Goal: Task Accomplishment & Management: Manage account settings

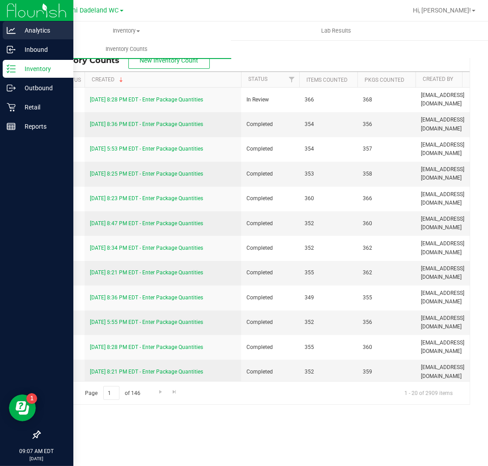
click at [8, 32] on icon at bounding box center [11, 30] width 9 height 9
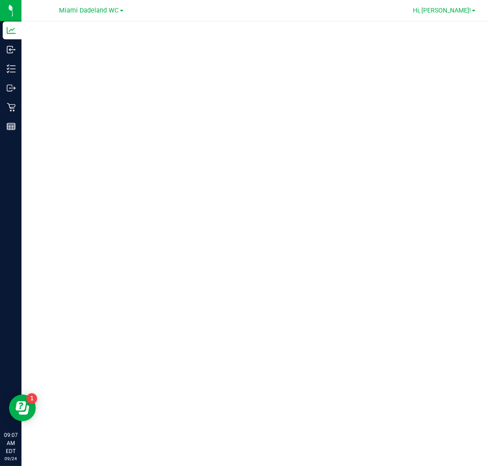
click at [462, 10] on span "Hi, [PERSON_NAME]!" at bounding box center [442, 10] width 58 height 7
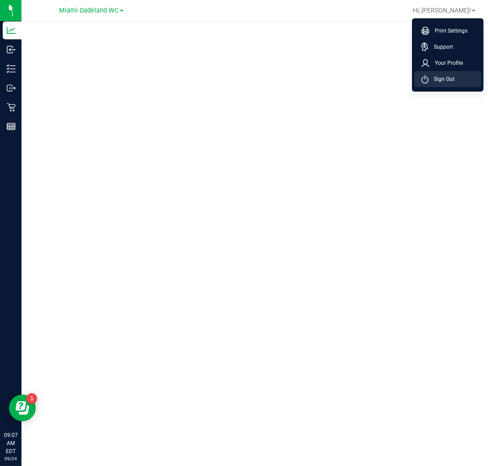
click at [440, 83] on span "Sign Out" at bounding box center [441, 79] width 26 height 9
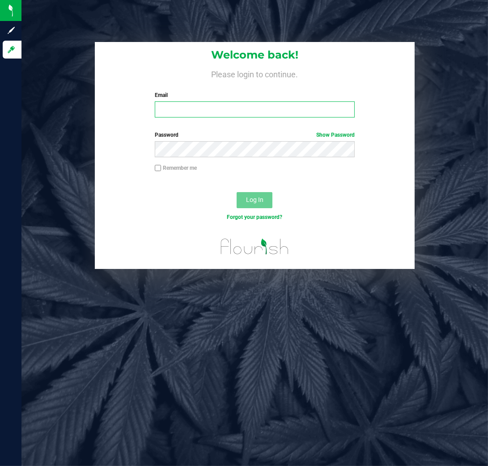
click at [237, 108] on input "Email" at bounding box center [255, 109] width 200 height 16
click at [238, 109] on input "Email" at bounding box center [255, 109] width 200 height 16
type input "[EMAIL_ADDRESS][DOMAIN_NAME]"
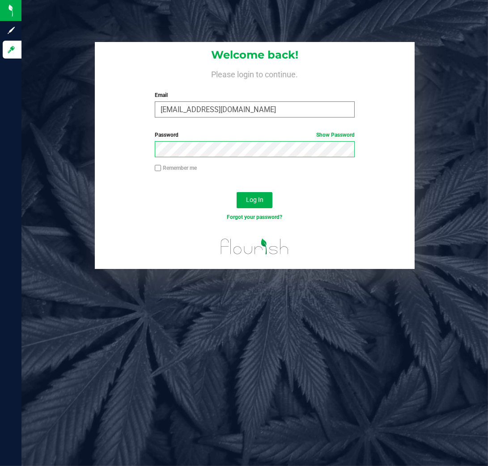
click at [237, 192] on button "Log In" at bounding box center [255, 200] width 36 height 16
click at [254, 192] on button "Log In" at bounding box center [255, 200] width 36 height 16
